Goal: Learn about a topic

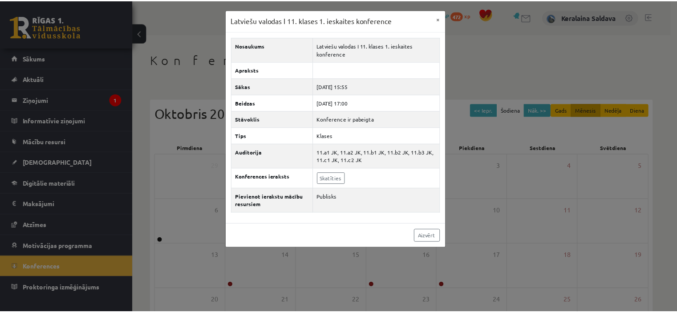
scroll to position [89, 0]
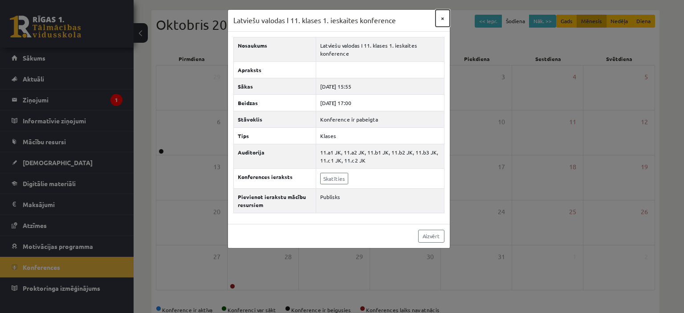
click at [443, 16] on button "×" at bounding box center [442, 18] width 14 height 17
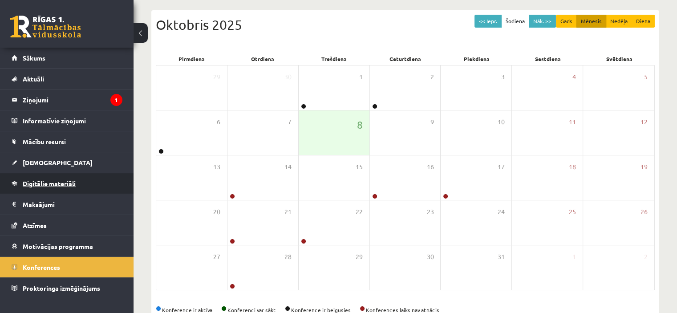
click at [64, 181] on span "Digitālie materiāli" at bounding box center [49, 183] width 53 height 8
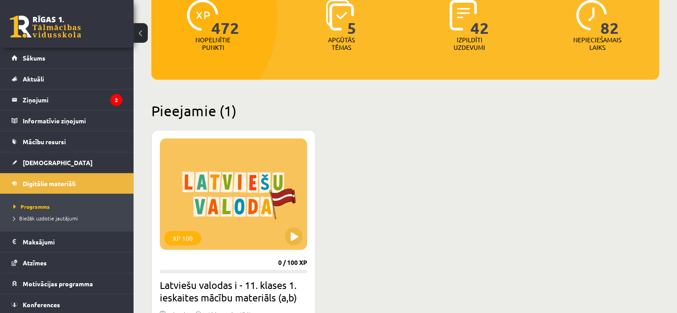
scroll to position [223, 0]
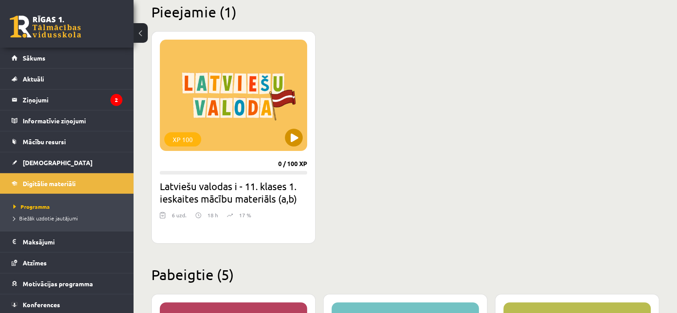
click at [289, 146] on div "XP 100" at bounding box center [233, 95] width 147 height 111
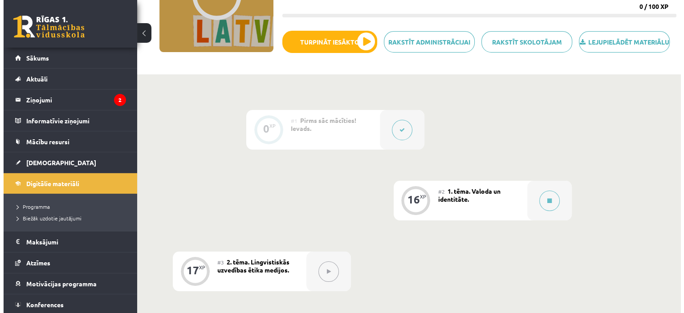
scroll to position [178, 0]
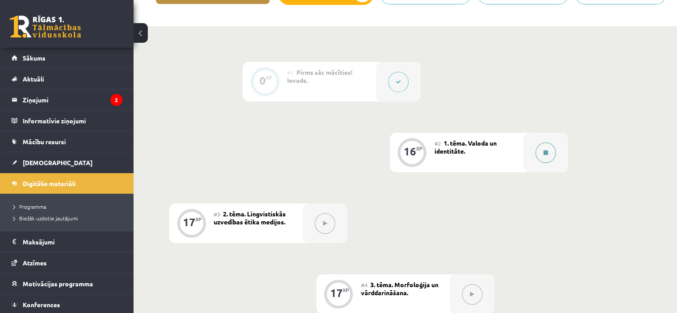
click at [548, 162] on button at bounding box center [546, 152] width 20 height 20
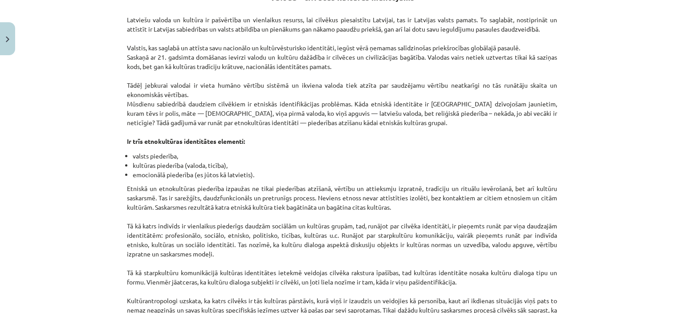
scroll to position [134, 0]
